Goal: Information Seeking & Learning: Learn about a topic

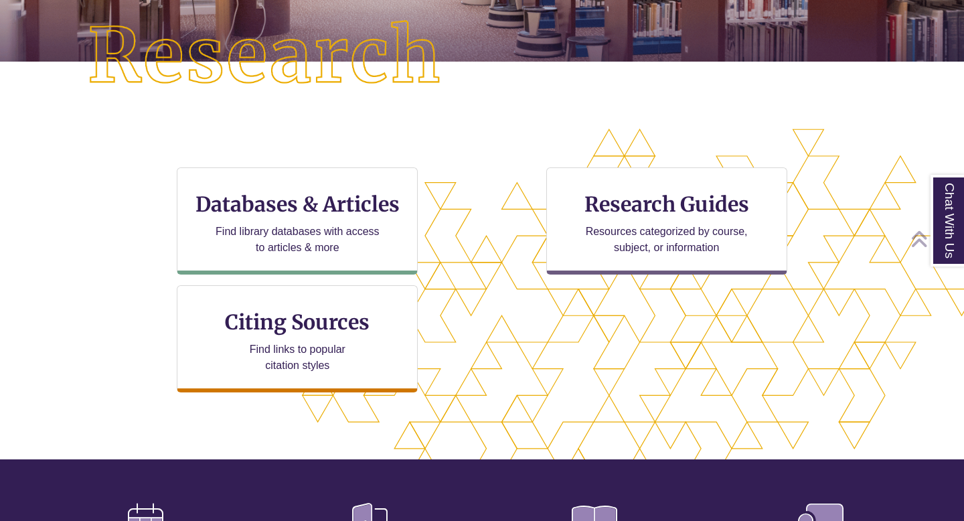
scroll to position [321, 850]
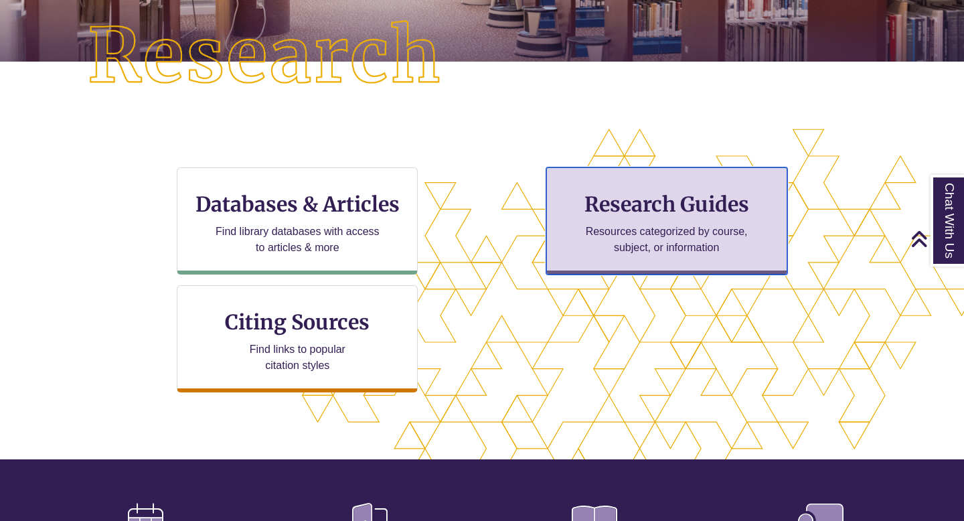
click at [617, 196] on h3 "Research Guides" at bounding box center [667, 204] width 218 height 25
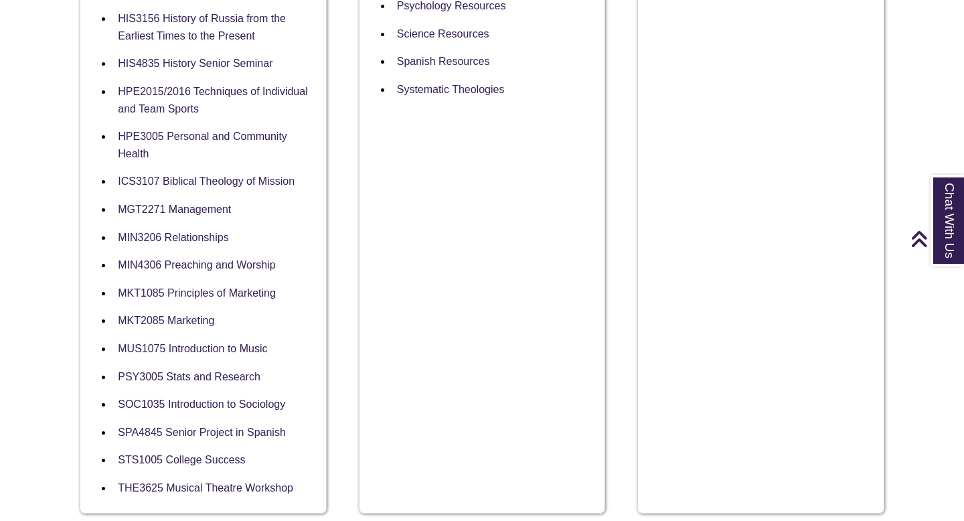
scroll to position [1165, 0]
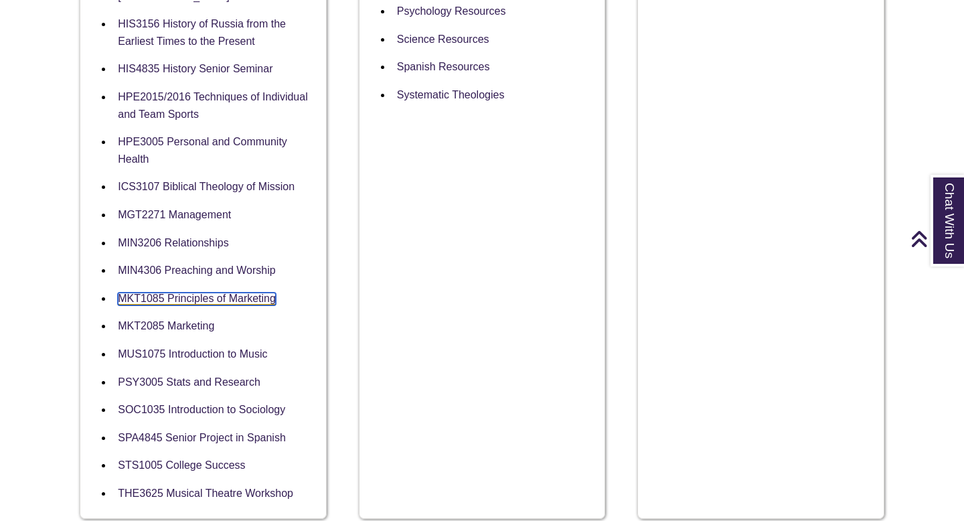
click at [270, 293] on link "MKT1085 Principles of Marketing" at bounding box center [197, 299] width 158 height 13
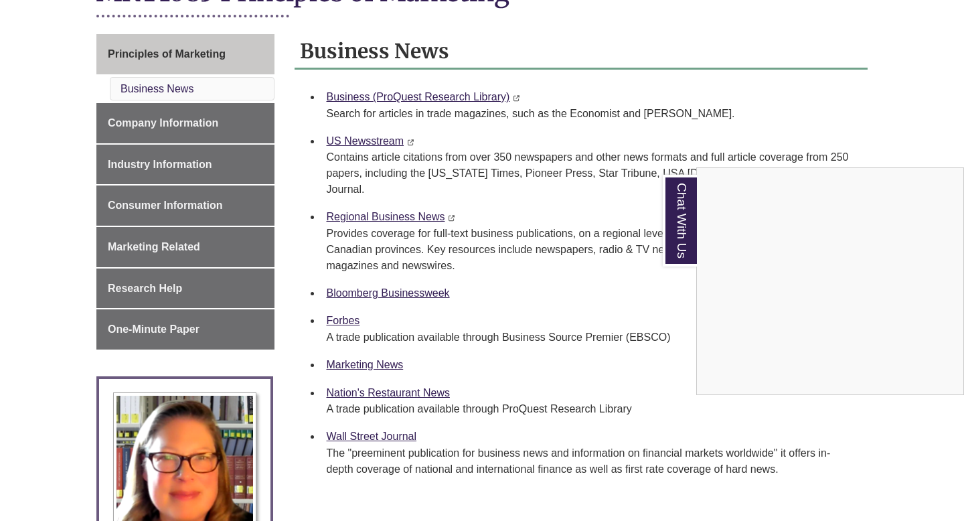
scroll to position [347, 0]
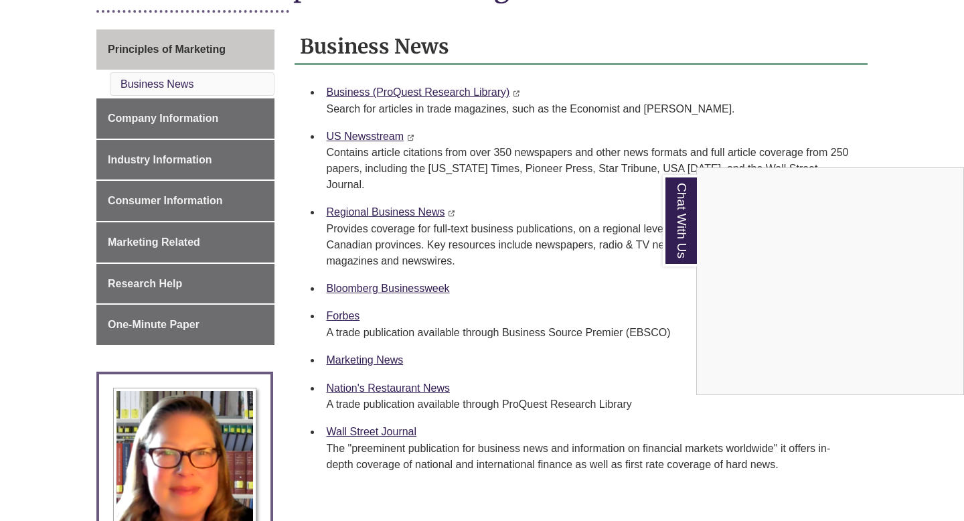
click at [151, 114] on div "Chat With Us" at bounding box center [482, 260] width 964 height 521
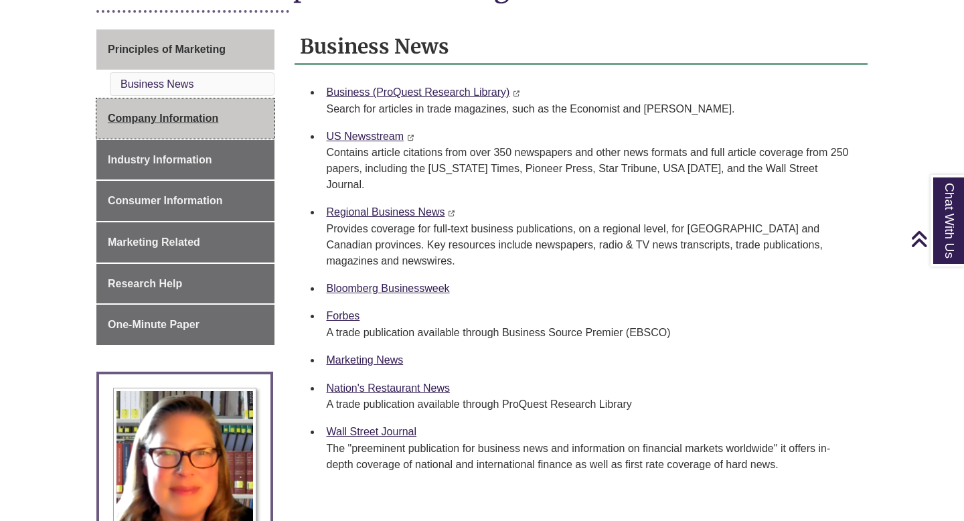
click at [169, 119] on span "Company Information" at bounding box center [163, 117] width 110 height 11
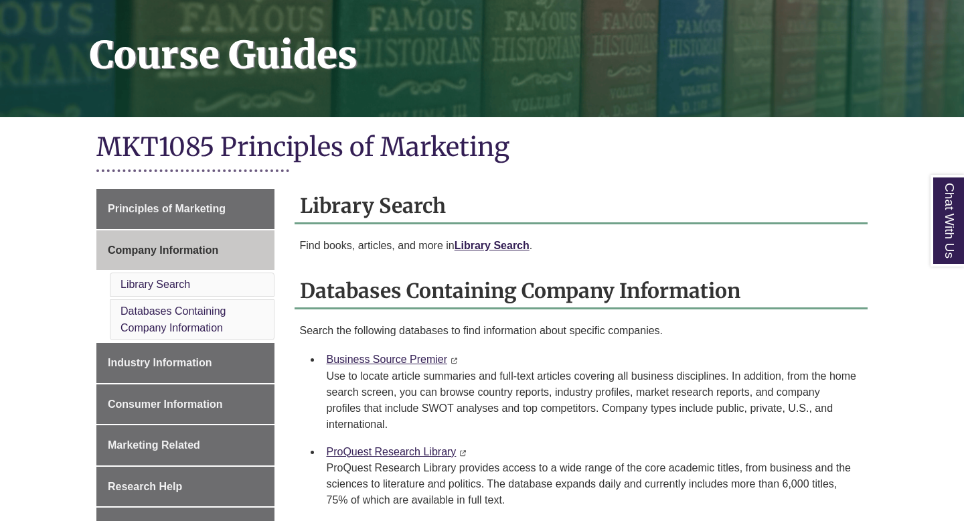
scroll to position [242, 0]
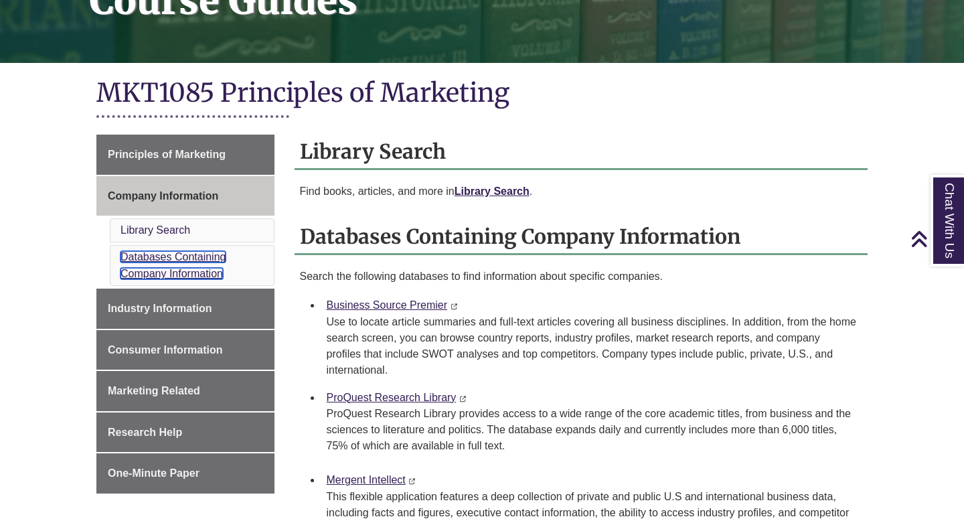
click at [190, 273] on link "Databases Containing Company Information" at bounding box center [173, 265] width 105 height 29
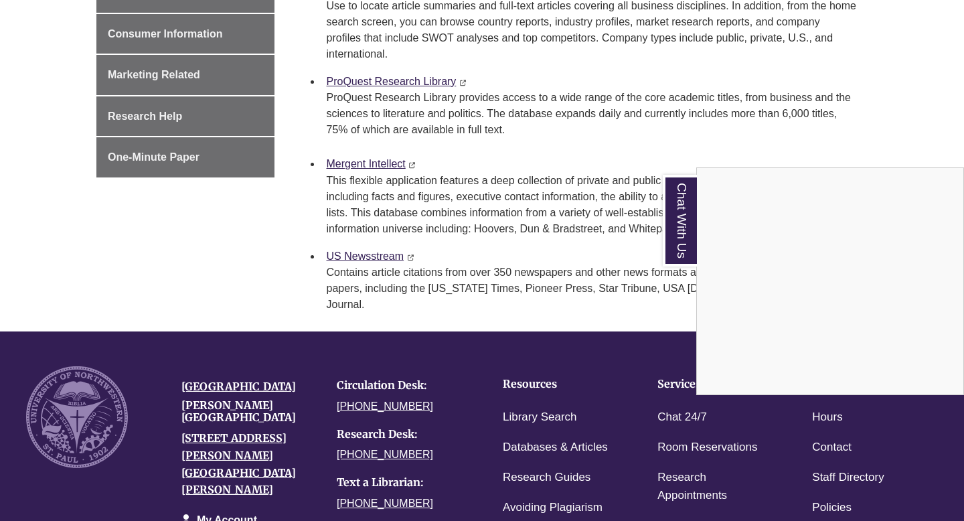
scroll to position [467, 0]
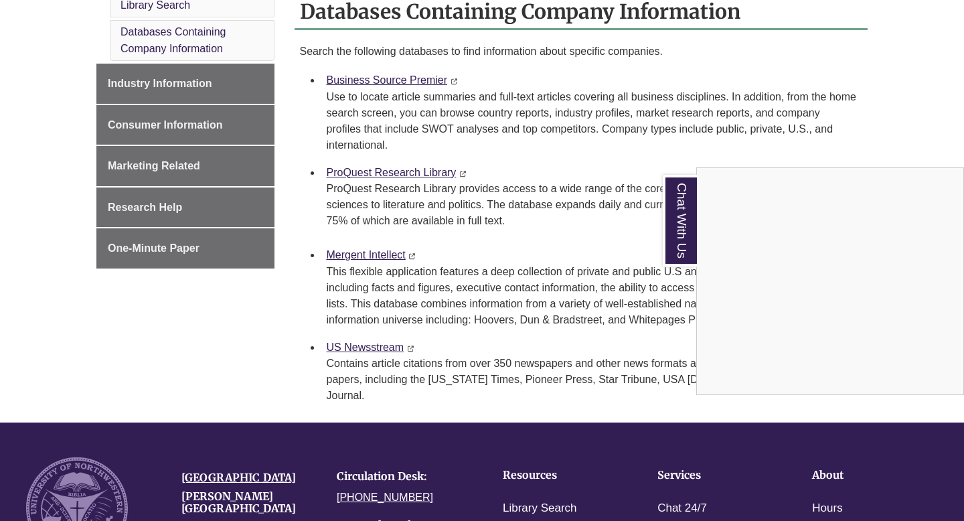
click at [388, 78] on div "Chat With Us" at bounding box center [482, 260] width 964 height 521
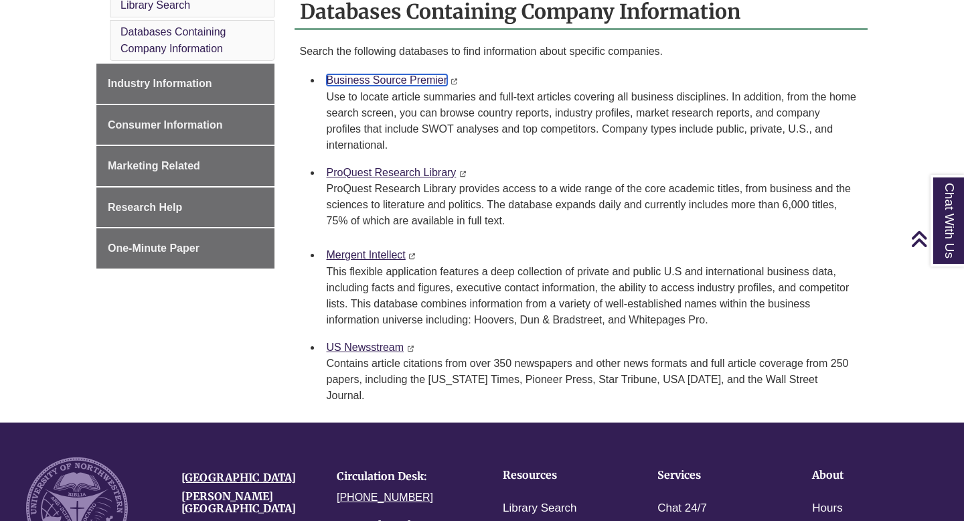
click at [388, 80] on link "Business Source Premier" at bounding box center [387, 79] width 121 height 11
